Goal: Information Seeking & Learning: Learn about a topic

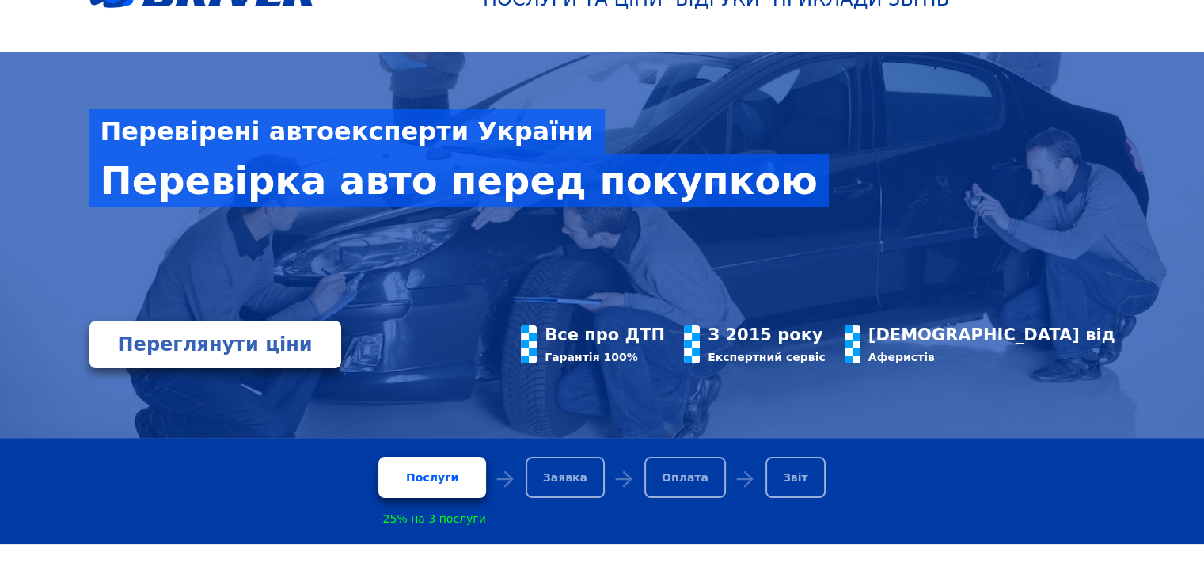
scroll to position [112, 0]
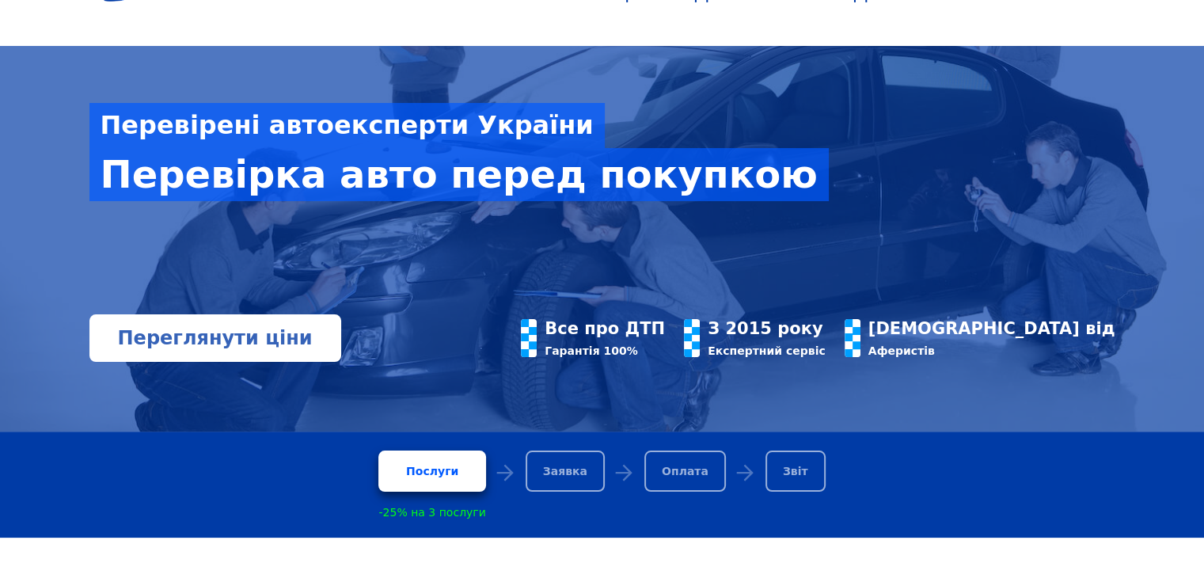
click at [279, 339] on link "Переглянути ціни" at bounding box center [215, 338] width 252 height 48
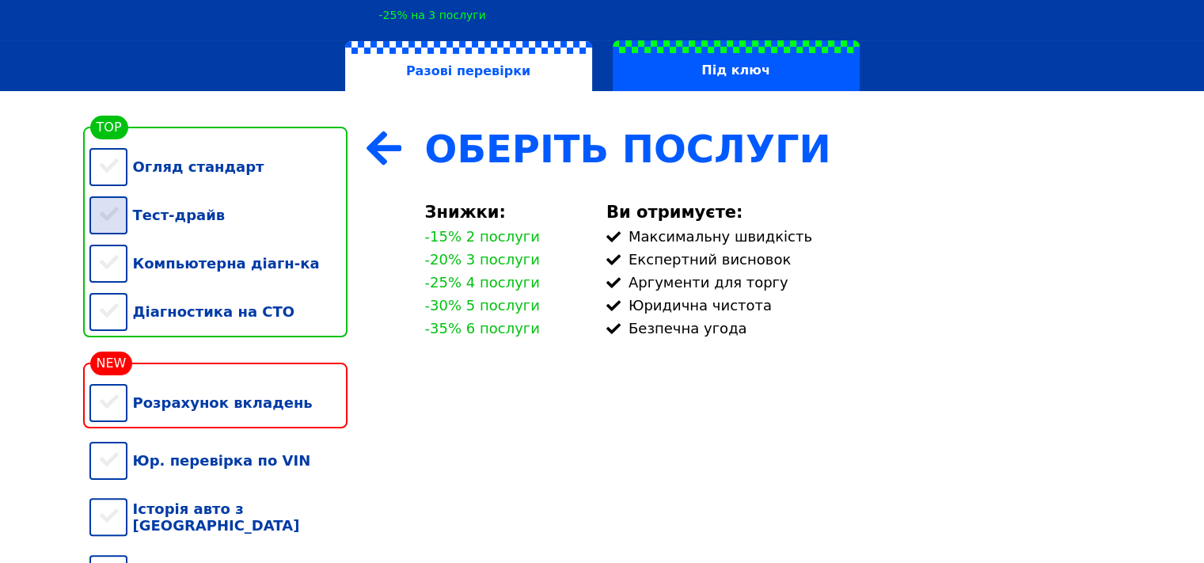
scroll to position [269, 0]
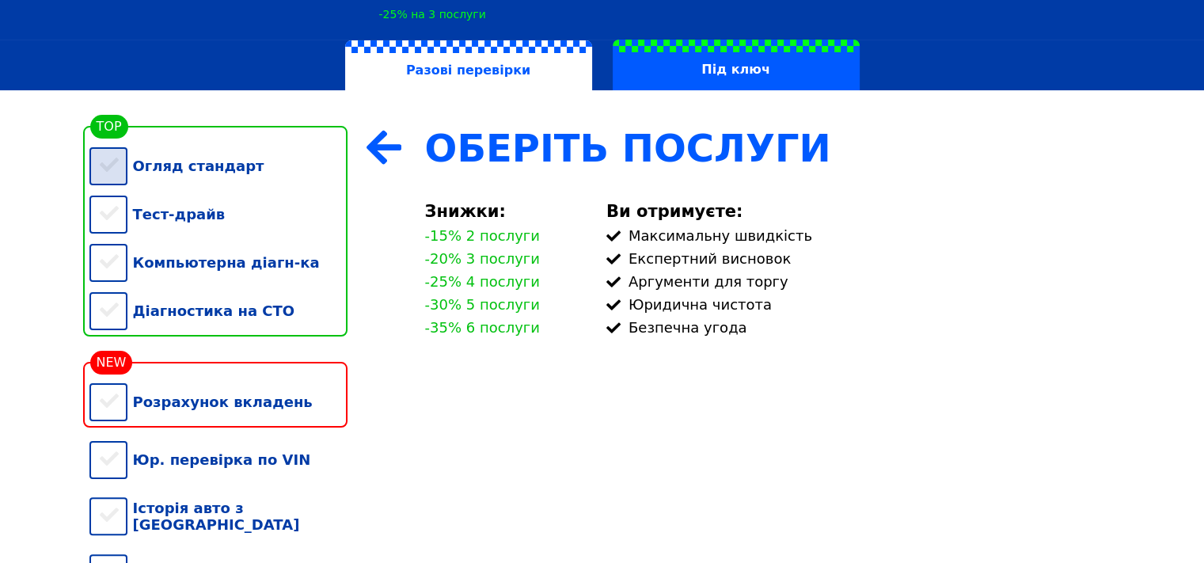
click at [226, 180] on div "Огляд стандарт" at bounding box center [218, 166] width 258 height 48
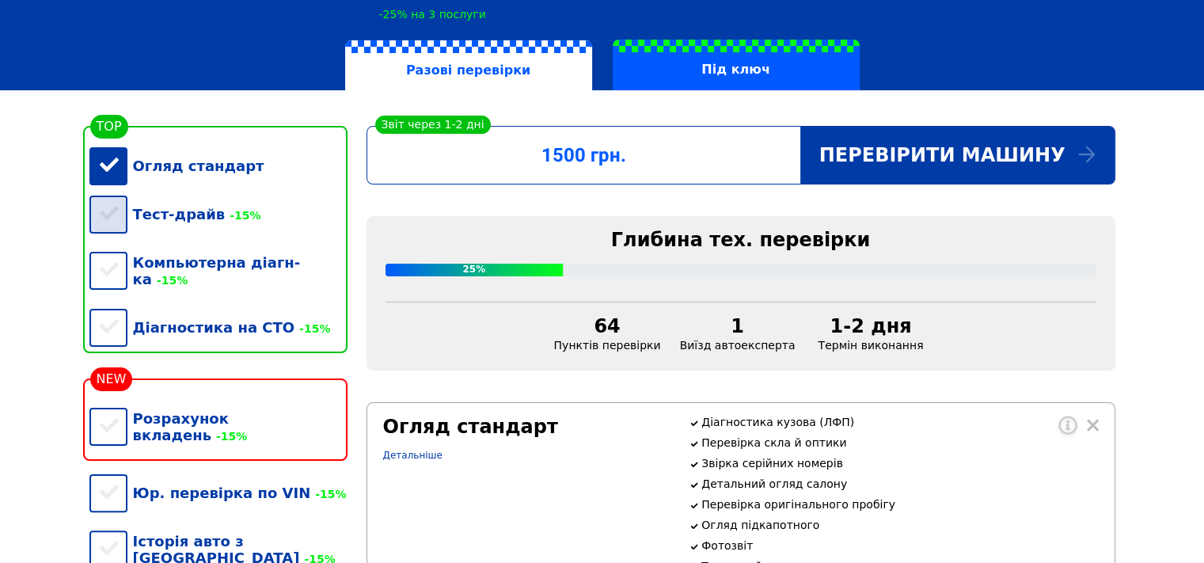
click at [225, 221] on span "-15%" at bounding box center [243, 215] width 36 height 13
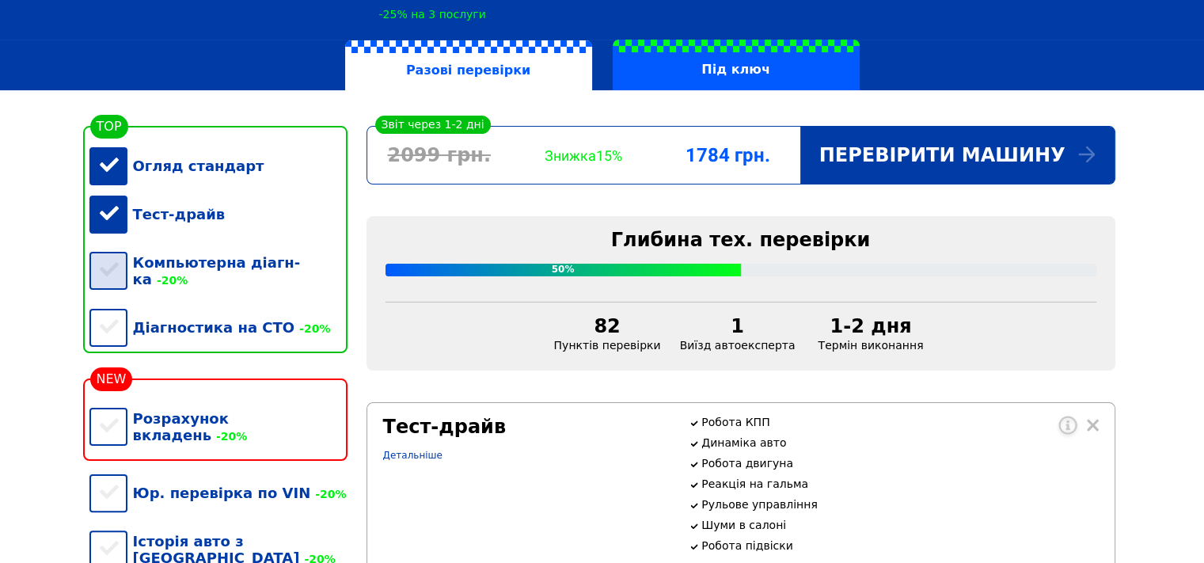
click at [205, 254] on div "Компьютерна діагн-ка -20%" at bounding box center [218, 270] width 258 height 65
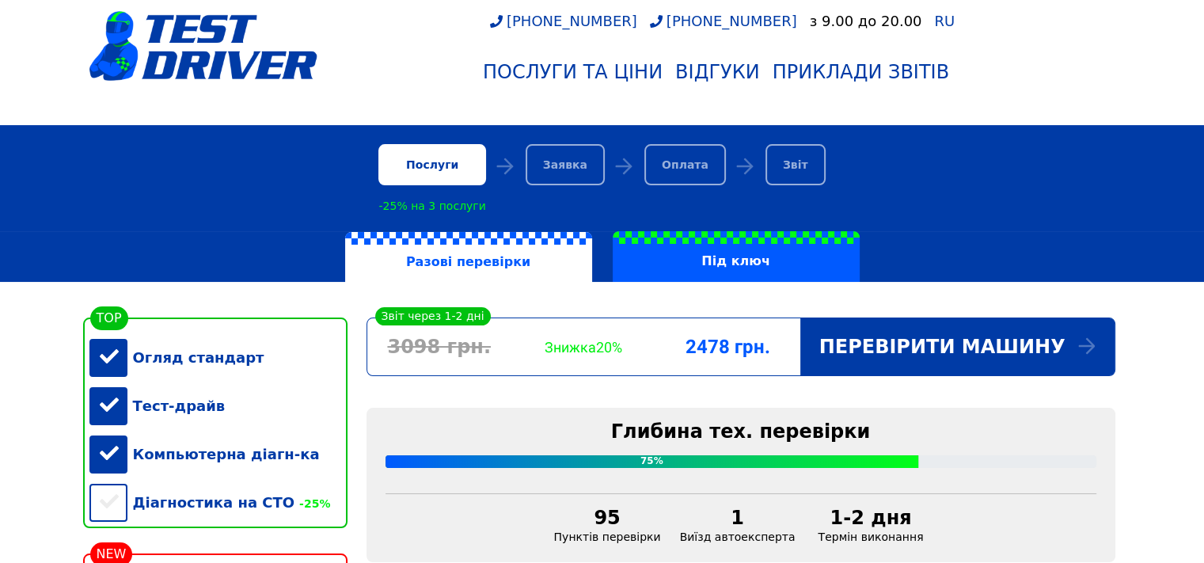
scroll to position [76, 0]
